Goal: Find specific page/section: Find specific page/section

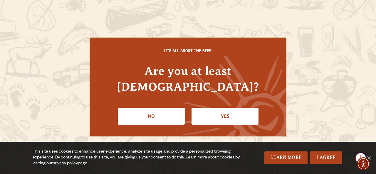
click at [166, 111] on link "No" at bounding box center [151, 116] width 67 height 17
click at [235, 110] on link "Yes" at bounding box center [225, 116] width 67 height 17
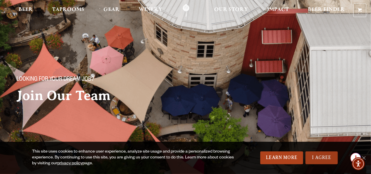
click at [324, 160] on link "I Agree" at bounding box center [322, 158] width 32 height 13
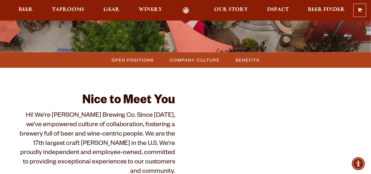
scroll to position [139, 0]
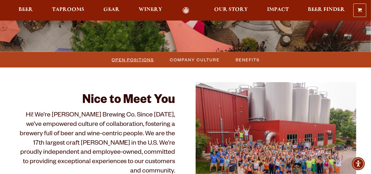
click at [141, 58] on span "Open Positions" at bounding box center [133, 60] width 42 height 9
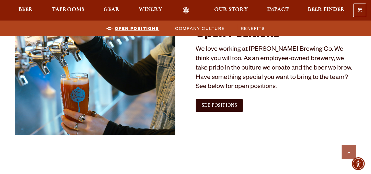
scroll to position [339, 0]
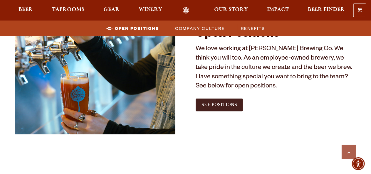
click at [225, 103] on span "See Positions" at bounding box center [220, 104] width 36 height 5
